Goal: Task Accomplishment & Management: Use online tool/utility

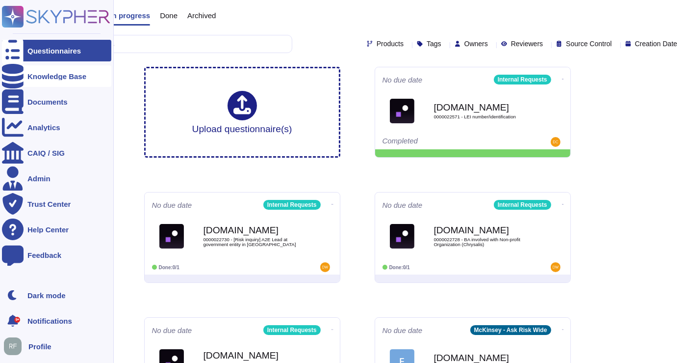
click at [21, 75] on div at bounding box center [13, 76] width 22 height 22
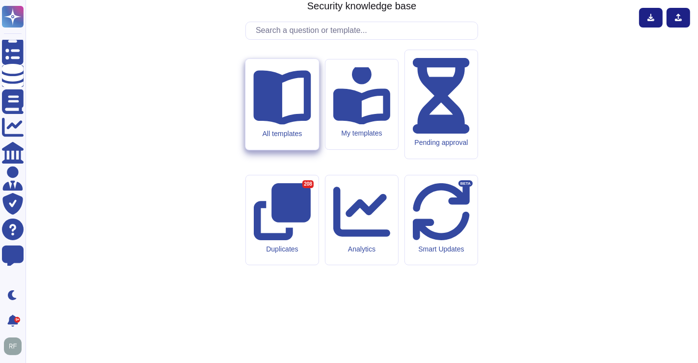
click at [291, 150] on div "All templates" at bounding box center [281, 104] width 73 height 91
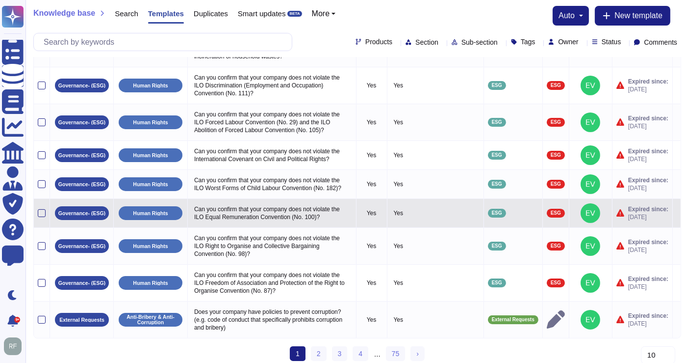
scroll to position [101, 0]
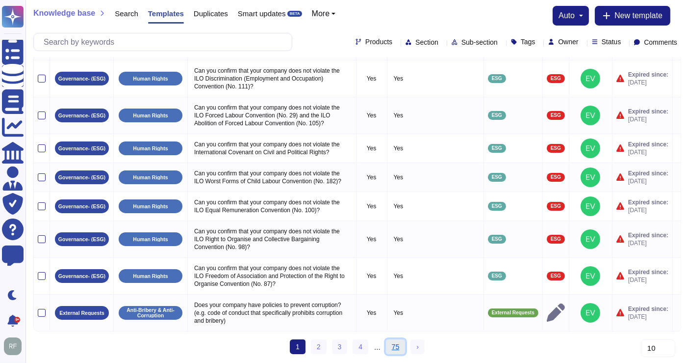
click at [397, 348] on link "75" at bounding box center [396, 346] width 20 height 15
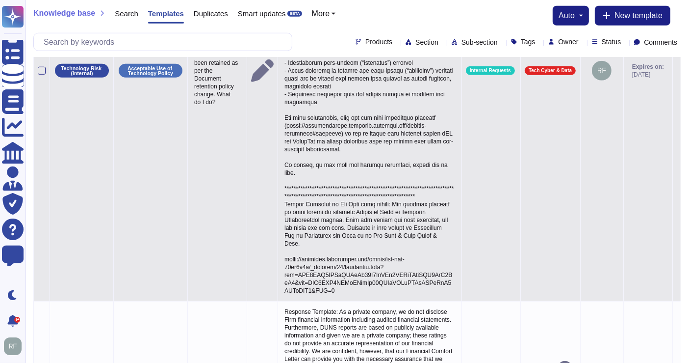
scroll to position [913, 0]
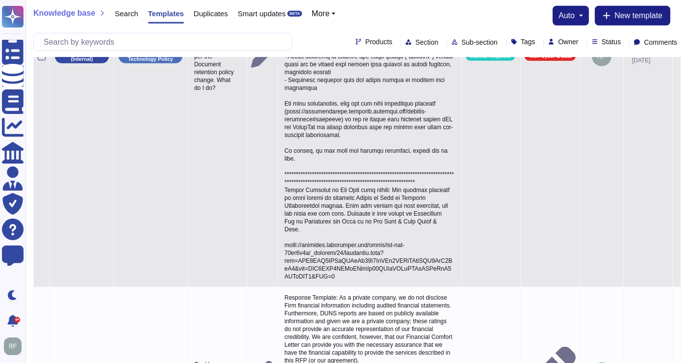
click at [342, 265] on p at bounding box center [370, 56] width 176 height 452
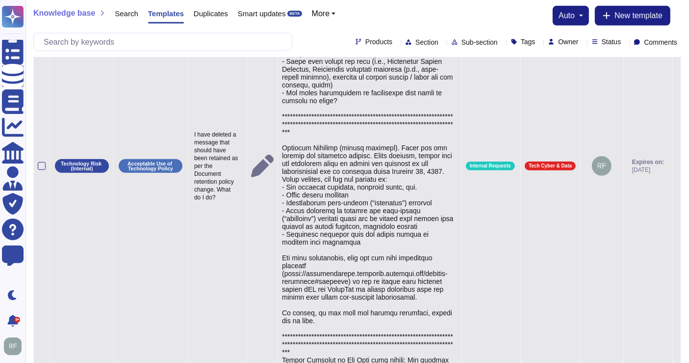
type textarea "**********"
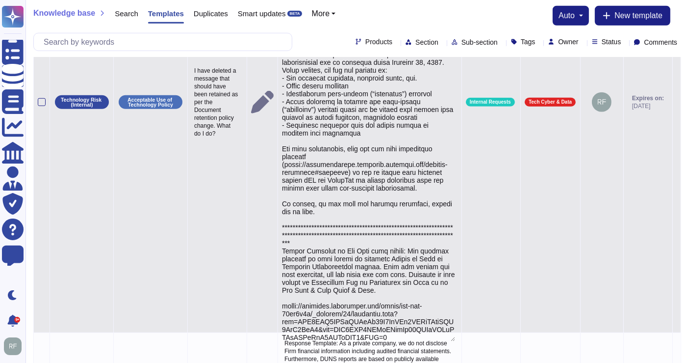
scroll to position [907, 0]
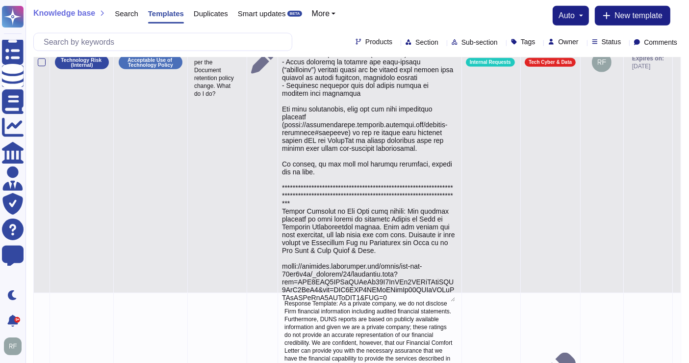
drag, startPoint x: 285, startPoint y: 271, endPoint x: 442, endPoint y: 312, distance: 162.4
click at [442, 301] on textarea at bounding box center [368, 68] width 173 height 465
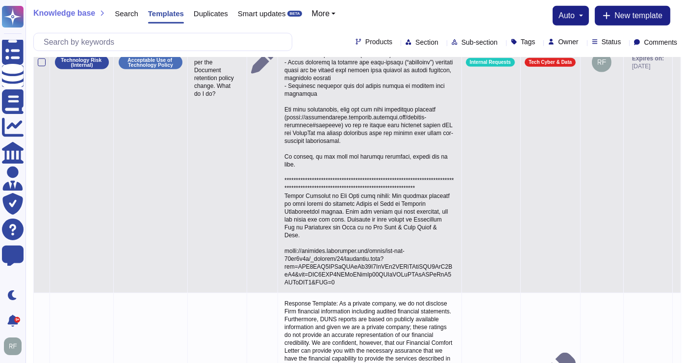
click at [311, 281] on p at bounding box center [370, 62] width 176 height 452
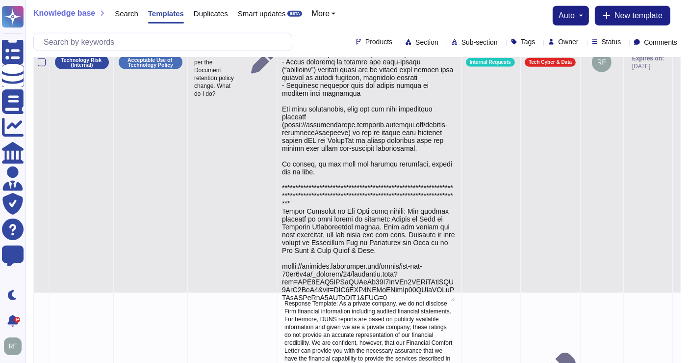
drag, startPoint x: 284, startPoint y: 272, endPoint x: 450, endPoint y: 309, distance: 169.9
click at [450, 301] on textarea at bounding box center [368, 68] width 173 height 465
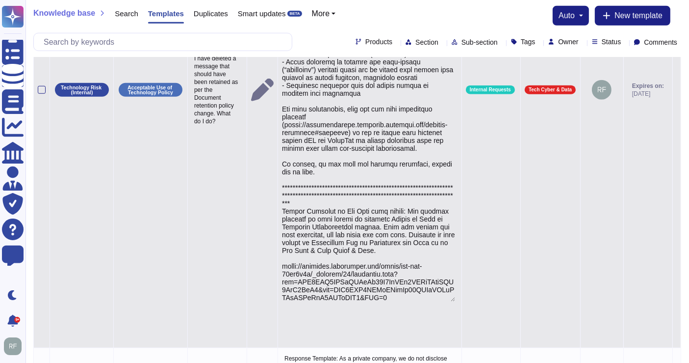
type textarea "**********"
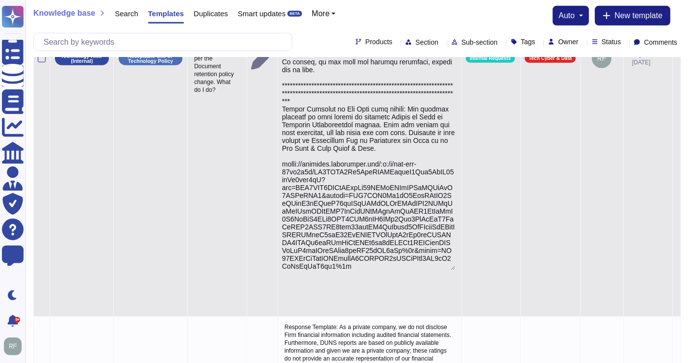
click at [544, 258] on td "Tech Cyber & Data" at bounding box center [551, 59] width 60 height 516
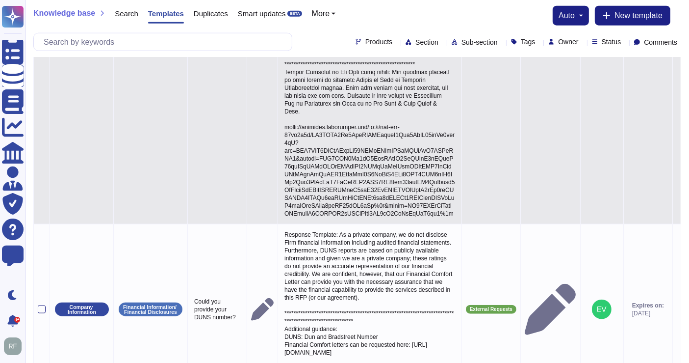
scroll to position [1047, 0]
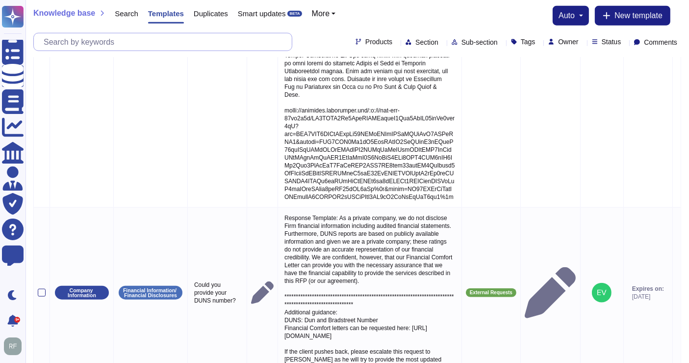
click at [85, 35] on input "text" at bounding box center [165, 41] width 253 height 17
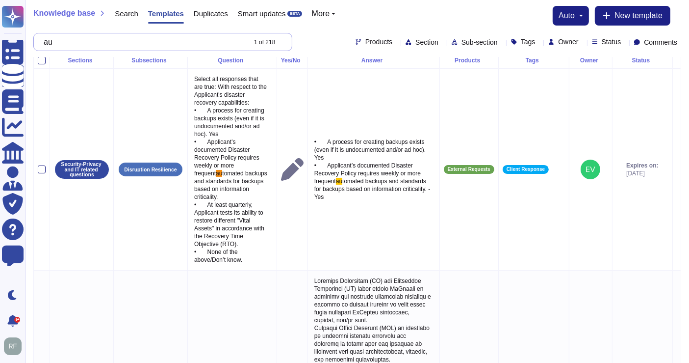
scroll to position [0, 0]
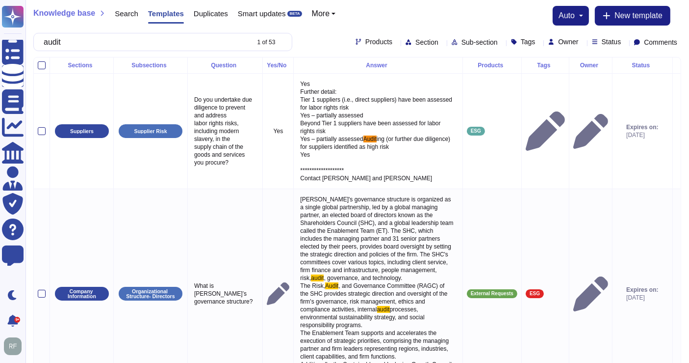
type input "audit"
click at [366, 45] on span "Products" at bounding box center [379, 41] width 27 height 7
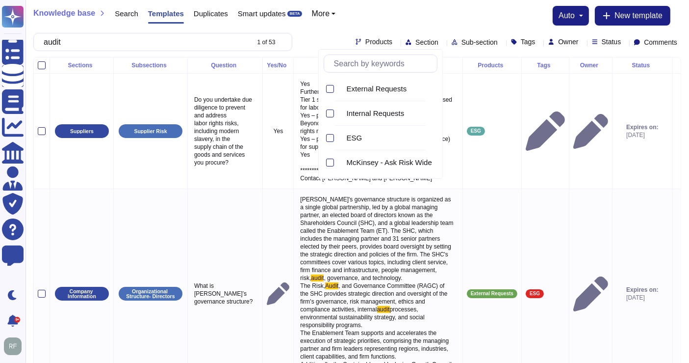
click at [416, 43] on span "Section" at bounding box center [427, 42] width 23 height 7
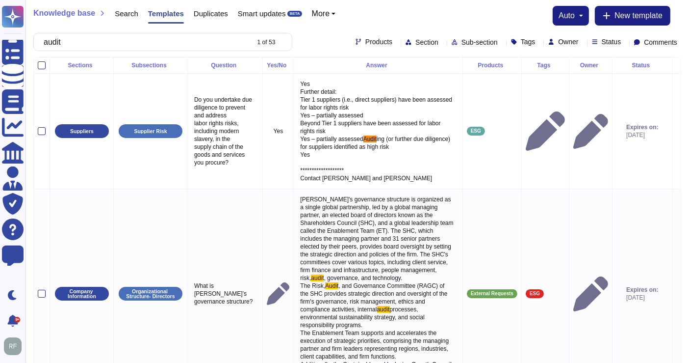
click at [366, 43] on span "Products" at bounding box center [379, 41] width 27 height 7
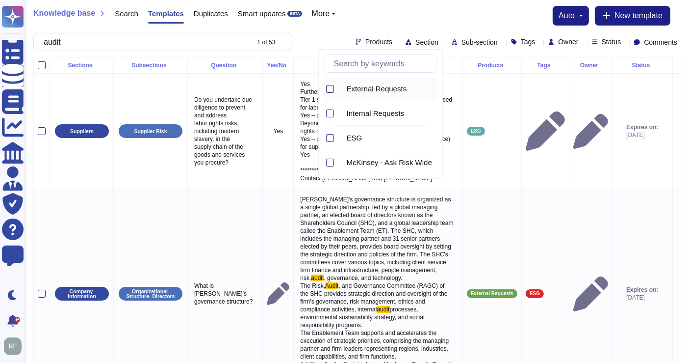
click at [330, 87] on div at bounding box center [330, 89] width 8 height 8
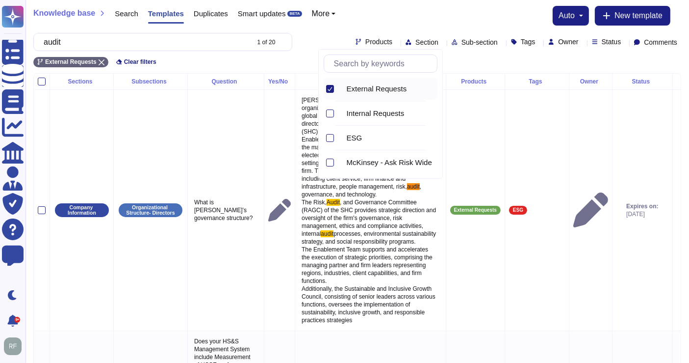
click at [298, 61] on div "External Requests Clear filters" at bounding box center [357, 59] width 648 height 16
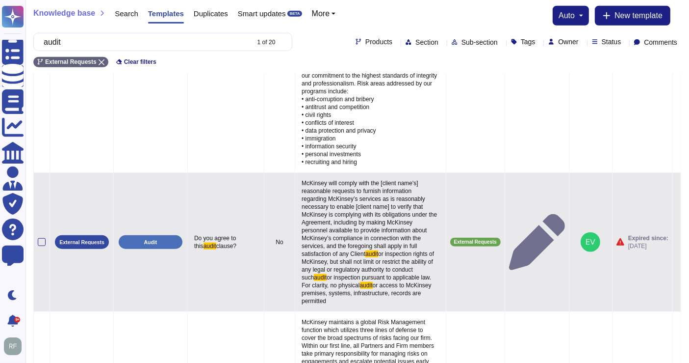
scroll to position [927, 0]
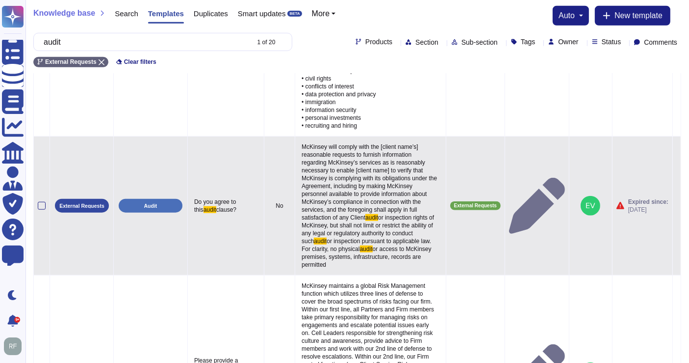
click at [308, 156] on span "McKinsey will comply with the [client name's] reasonable requests to furnish in…" at bounding box center [370, 182] width 137 height 78
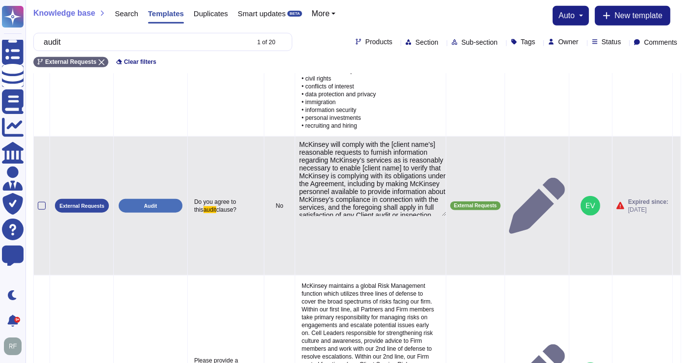
type textarea "McKinsey will comply with the [client name's] reasonable requests to furnish in…"
drag, startPoint x: 288, startPoint y: 138, endPoint x: 451, endPoint y: 221, distance: 182.8
click at [451, 221] on tr "External Requests Audit Do you agree to this audit clause? No McKinsey will com…" at bounding box center [357, 205] width 647 height 139
